Goal: Information Seeking & Learning: Check status

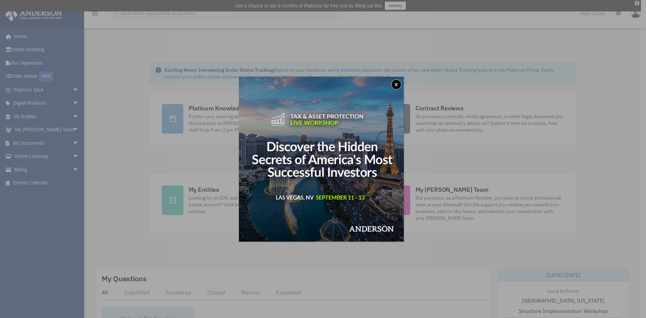
click at [399, 81] on button "x" at bounding box center [396, 84] width 10 height 10
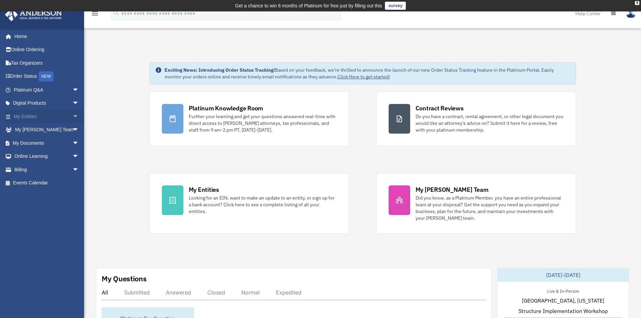
click at [72, 115] on span "arrow_drop_down" at bounding box center [78, 117] width 13 height 14
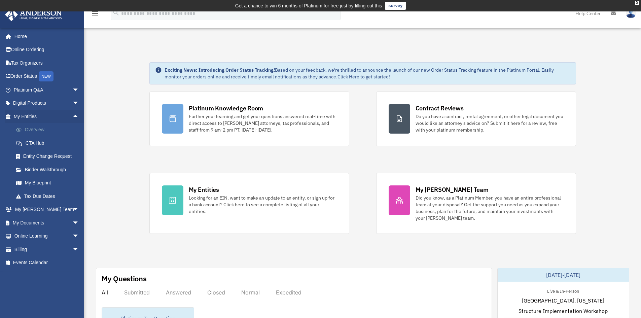
click at [40, 128] on link "Overview" at bounding box center [49, 129] width 80 height 13
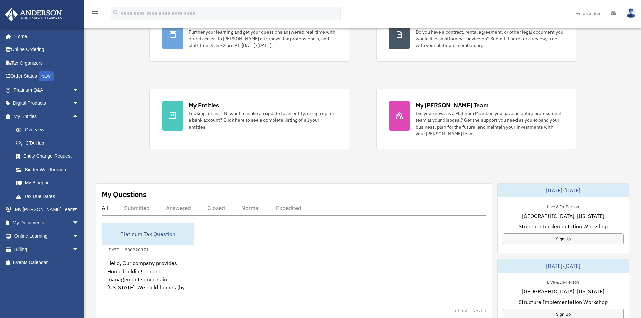
scroll to position [135, 0]
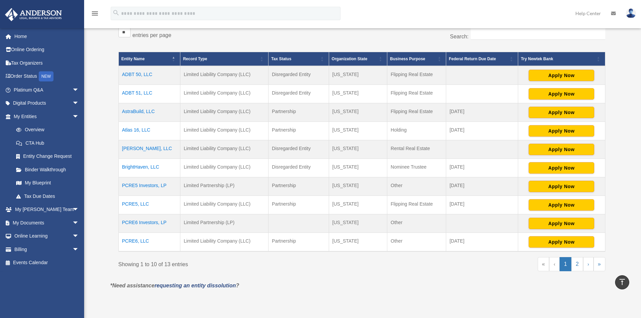
scroll to position [145, 0]
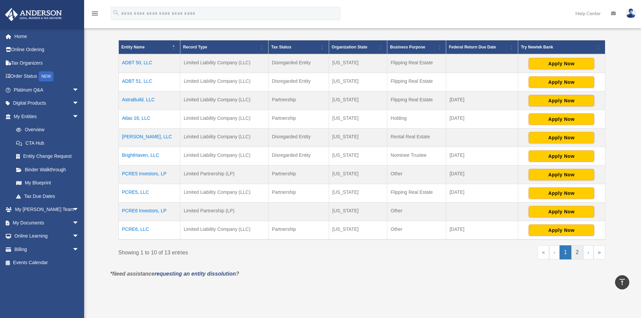
click at [577, 253] on link "2" at bounding box center [577, 252] width 12 height 14
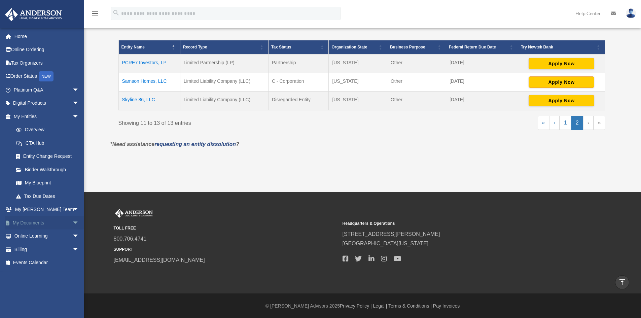
click at [72, 222] on span "arrow_drop_down" at bounding box center [78, 223] width 13 height 14
click at [39, 279] on link "Notarize" at bounding box center [49, 275] width 80 height 13
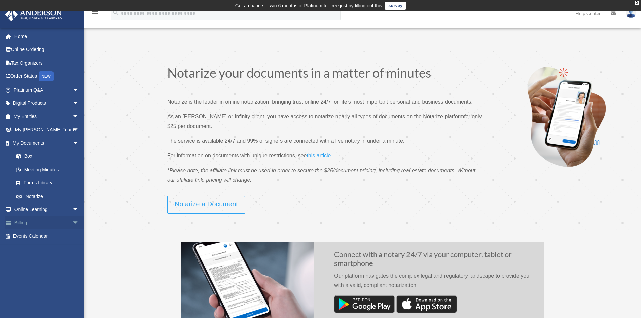
click at [72, 220] on span "arrow_drop_down" at bounding box center [78, 223] width 13 height 14
click at [48, 236] on link "$ Open Invoices" at bounding box center [49, 236] width 80 height 14
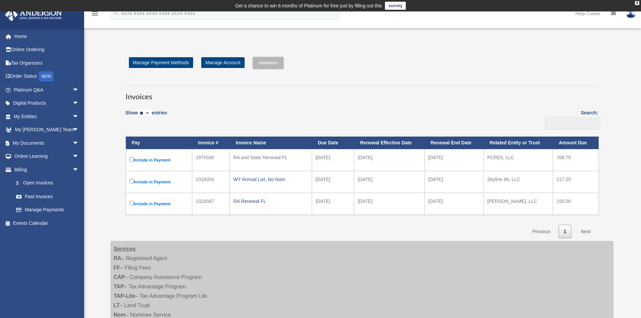
click at [259, 158] on div "RA and State Renewal FL" at bounding box center [270, 157] width 75 height 9
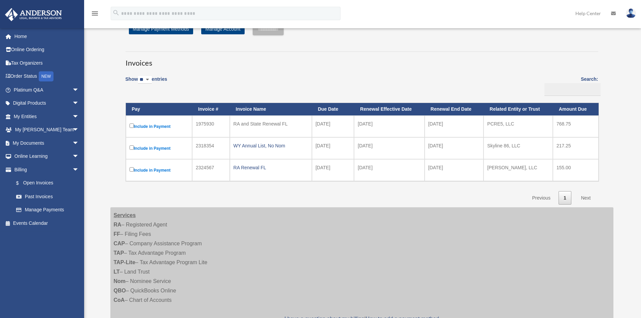
click at [251, 120] on div "RA and State Renewal FL" at bounding box center [270, 123] width 75 height 9
click at [270, 149] on div "WY Annual List, No Nom" at bounding box center [270, 145] width 75 height 9
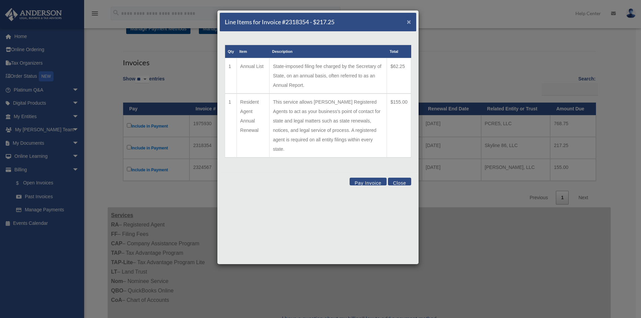
click at [408, 20] on span "×" at bounding box center [409, 22] width 4 height 8
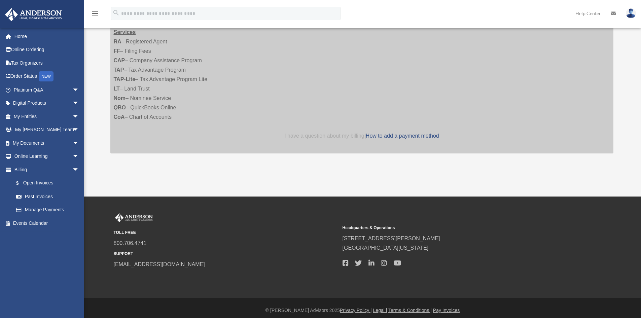
scroll to position [222, 0]
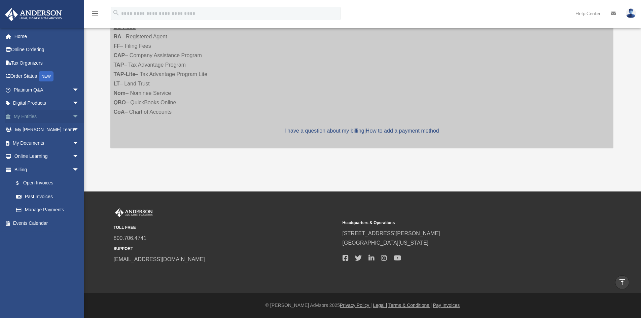
click at [72, 115] on span "arrow_drop_down" at bounding box center [78, 117] width 13 height 14
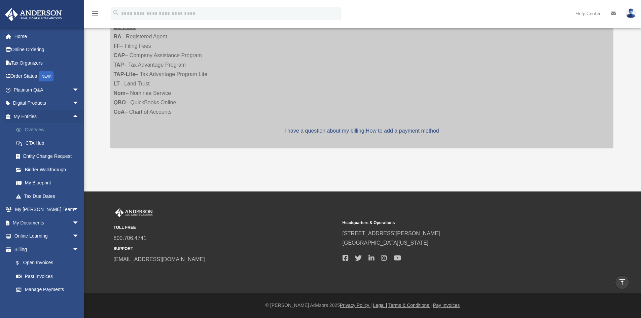
click at [34, 129] on link "Overview" at bounding box center [49, 129] width 80 height 13
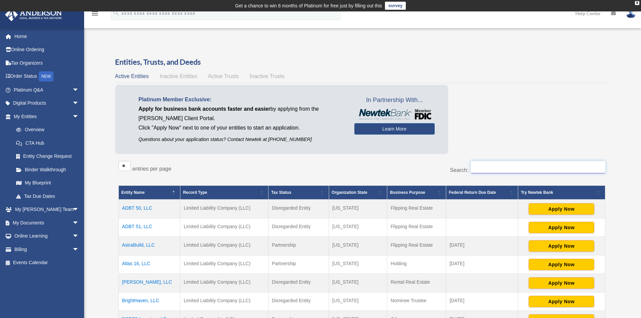
click at [533, 166] on input "Search:" at bounding box center [538, 167] width 135 height 13
click at [525, 141] on div "Platinum Member Exclusive: Apply for business bank accounts faster and easier b…" at bounding box center [361, 121] width 493 height 72
